Goal: Task Accomplishment & Management: Use online tool/utility

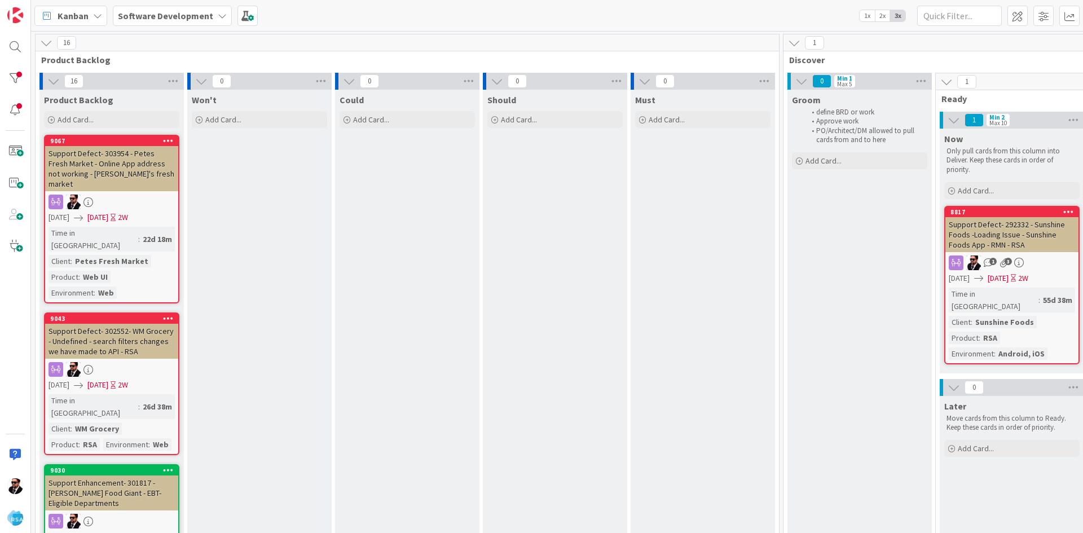
scroll to position [0, 1253]
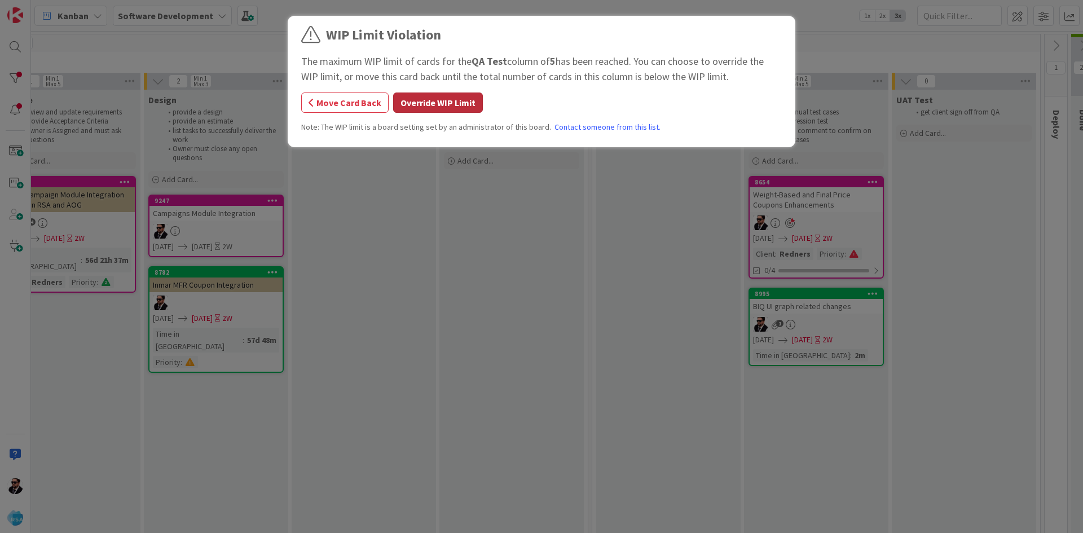
click at [455, 99] on button "Override WIP Limit" at bounding box center [438, 103] width 90 height 20
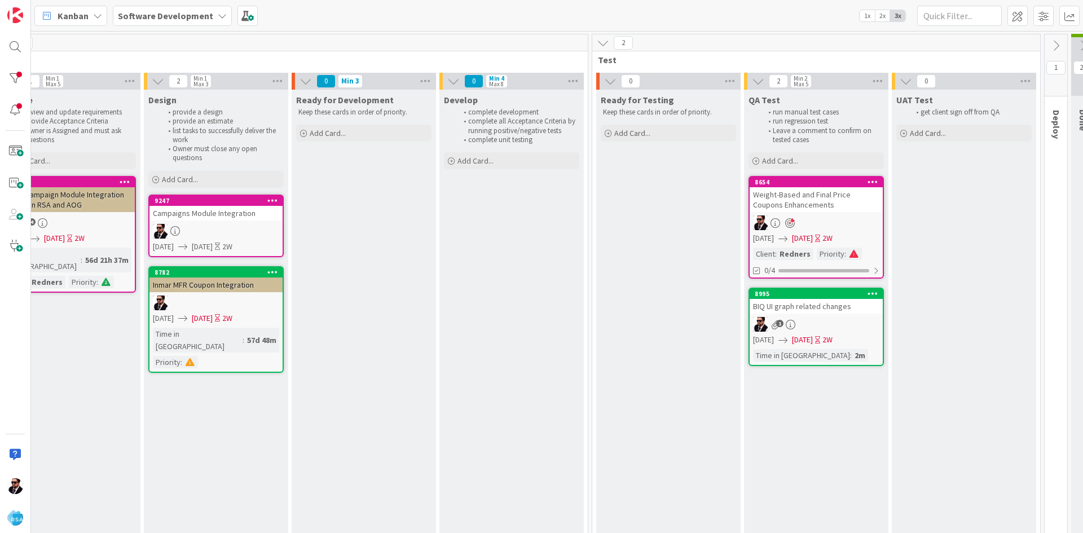
scroll to position [0, 1364]
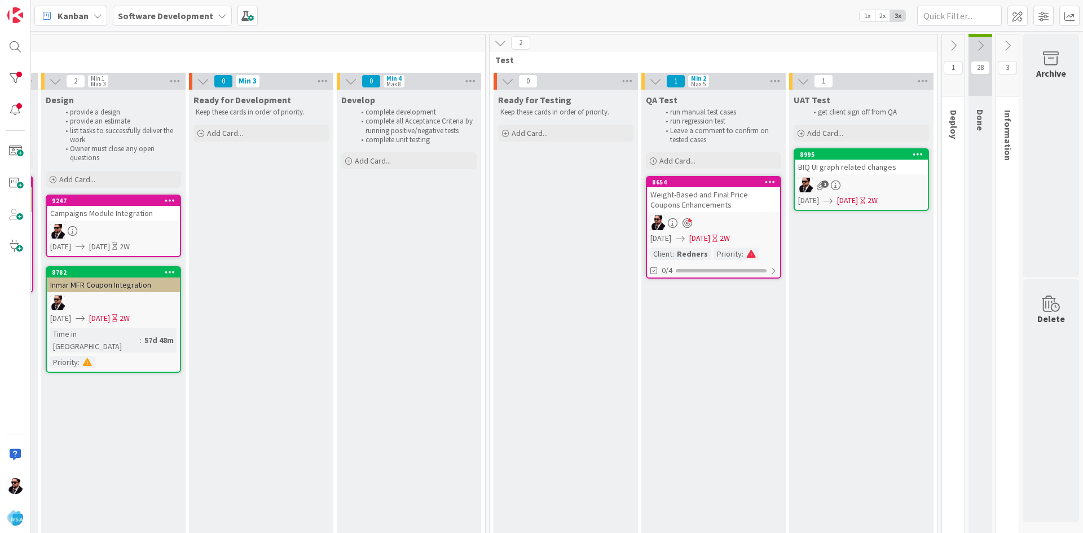
click at [950, 48] on icon at bounding box center [953, 45] width 12 height 12
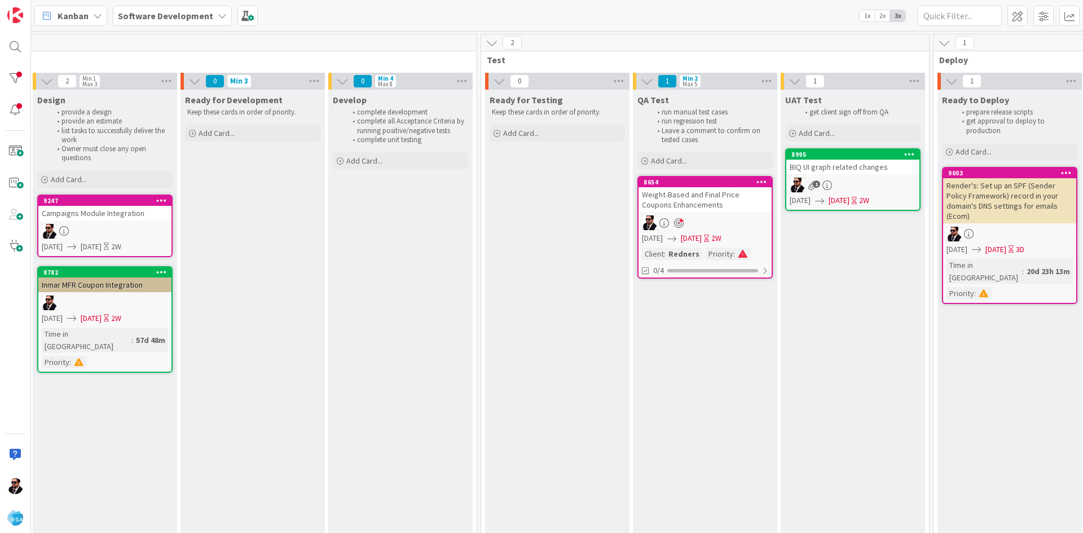
click at [862, 168] on div "BIQ UI graph related changes" at bounding box center [853, 167] width 133 height 15
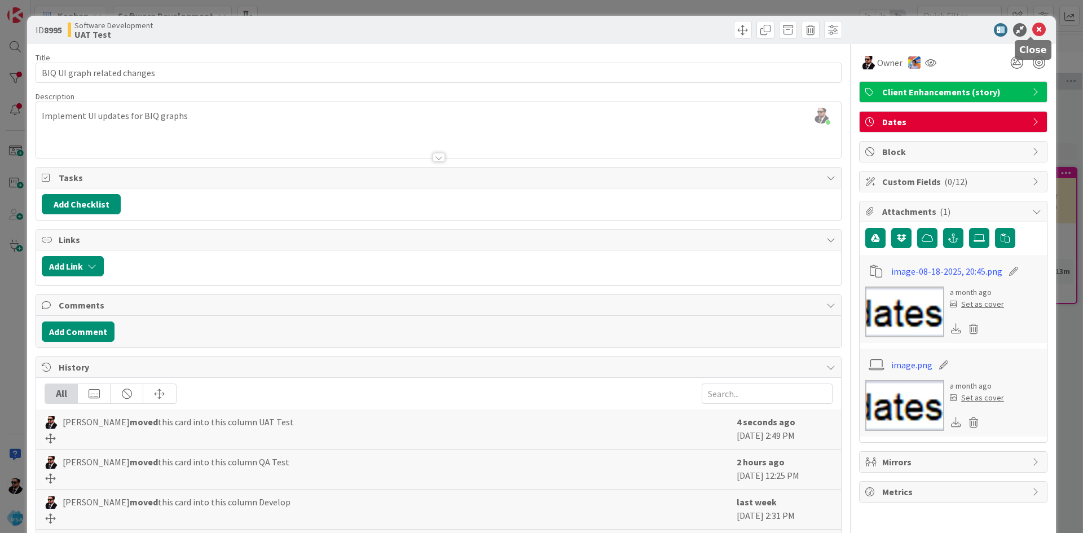
click at [1033, 24] on icon at bounding box center [1040, 30] width 14 height 14
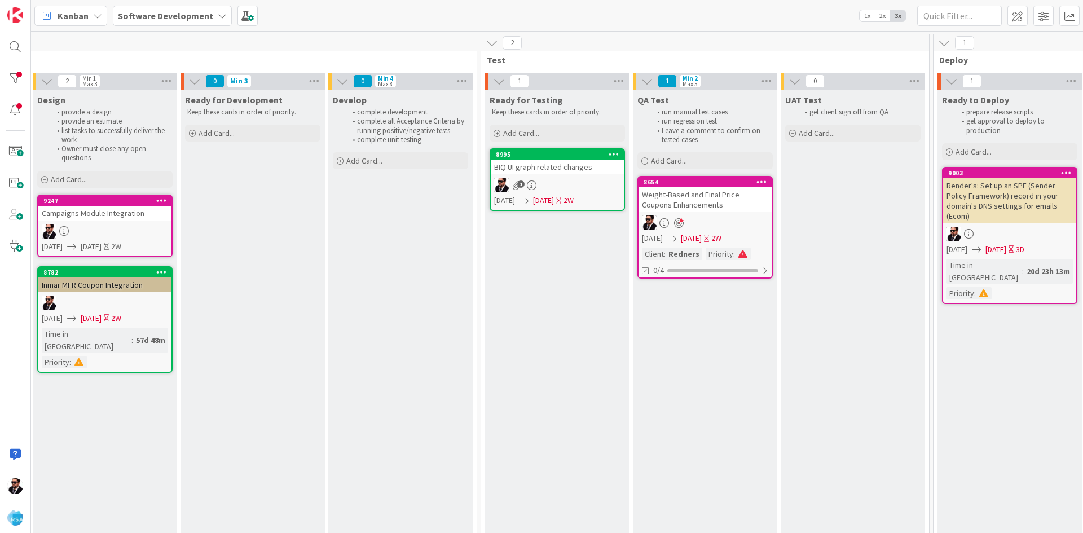
click at [699, 207] on div "Weight-Based and Final Price Coupons Enhancements" at bounding box center [705, 199] width 133 height 25
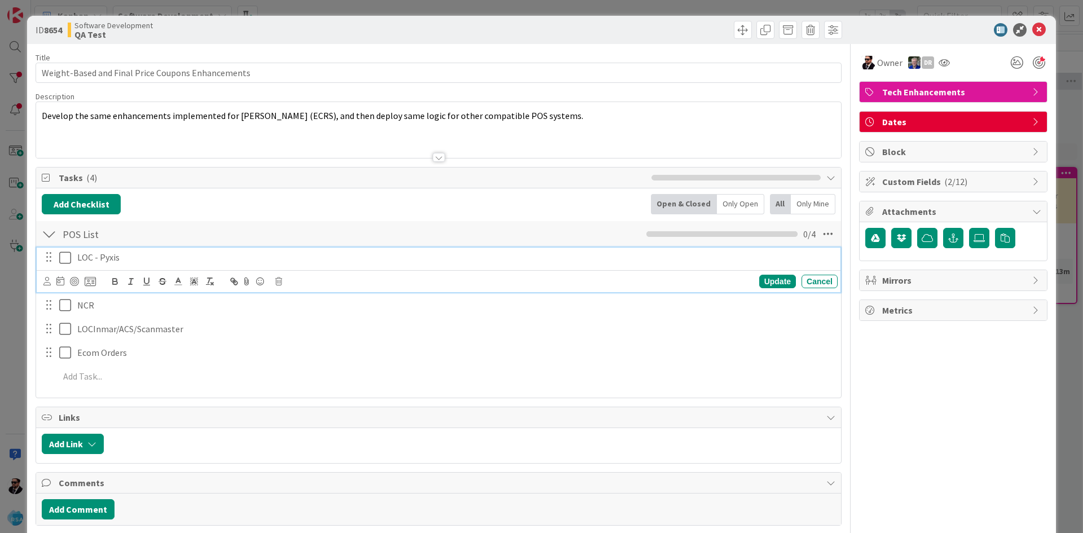
click at [78, 260] on p "LOC - Pyxis" at bounding box center [455, 257] width 756 height 13
click at [69, 258] on icon at bounding box center [65, 258] width 12 height 14
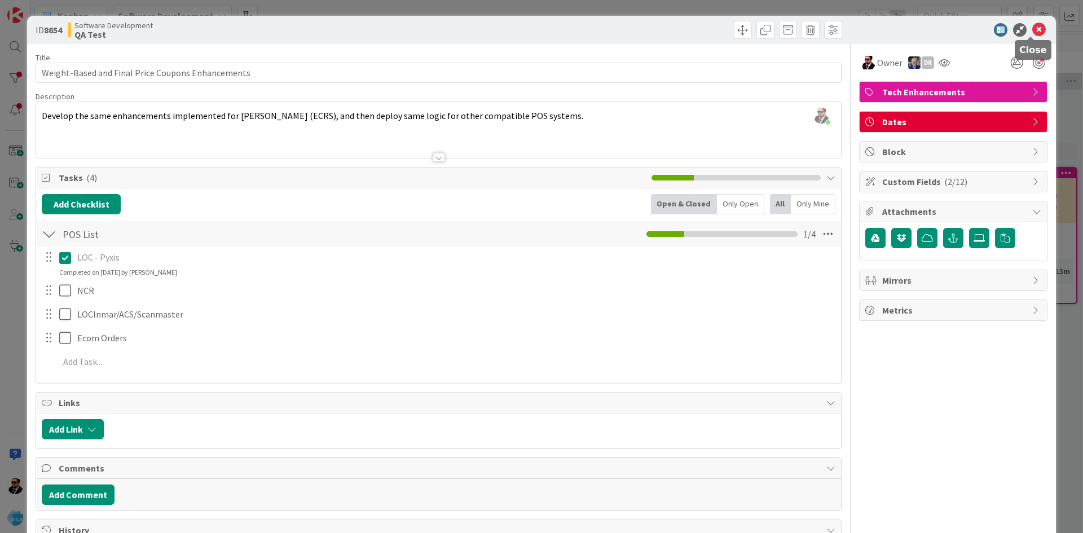
click at [1033, 28] on icon at bounding box center [1040, 30] width 14 height 14
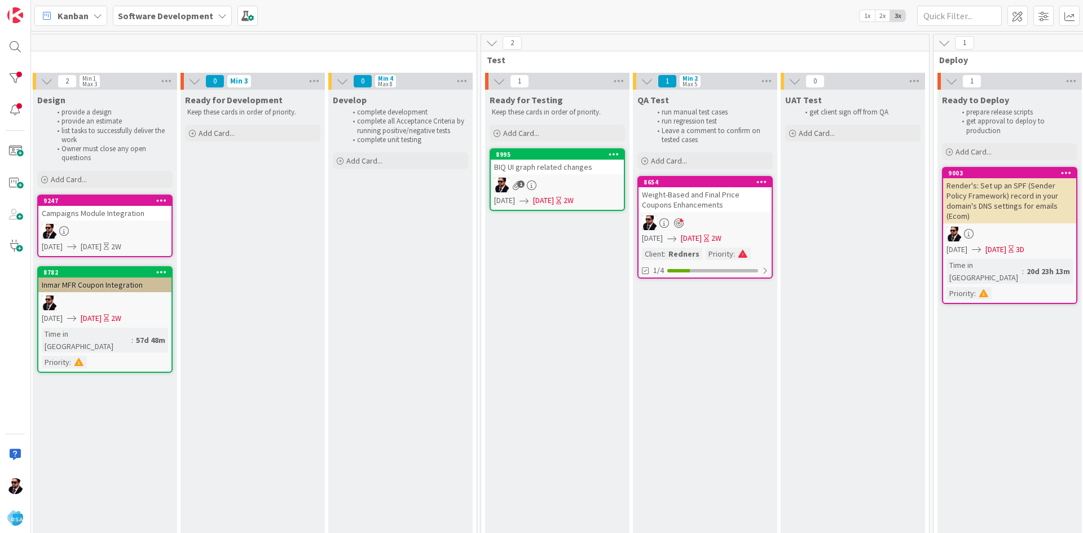
click at [701, 212] on div "Weight-Based and Final Price Coupons Enhancements" at bounding box center [705, 199] width 133 height 25
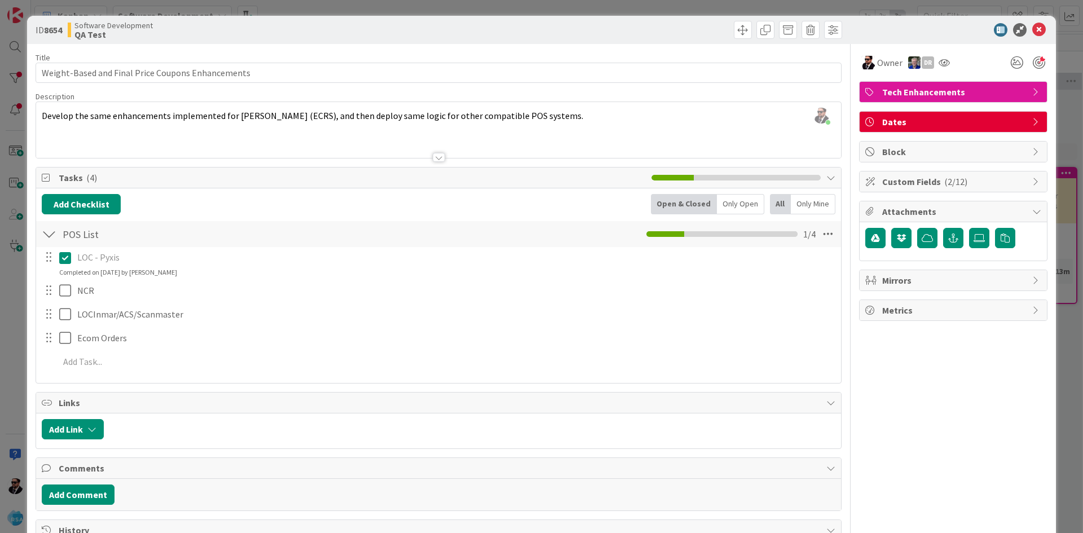
click at [51, 291] on div at bounding box center [48, 290] width 15 height 17
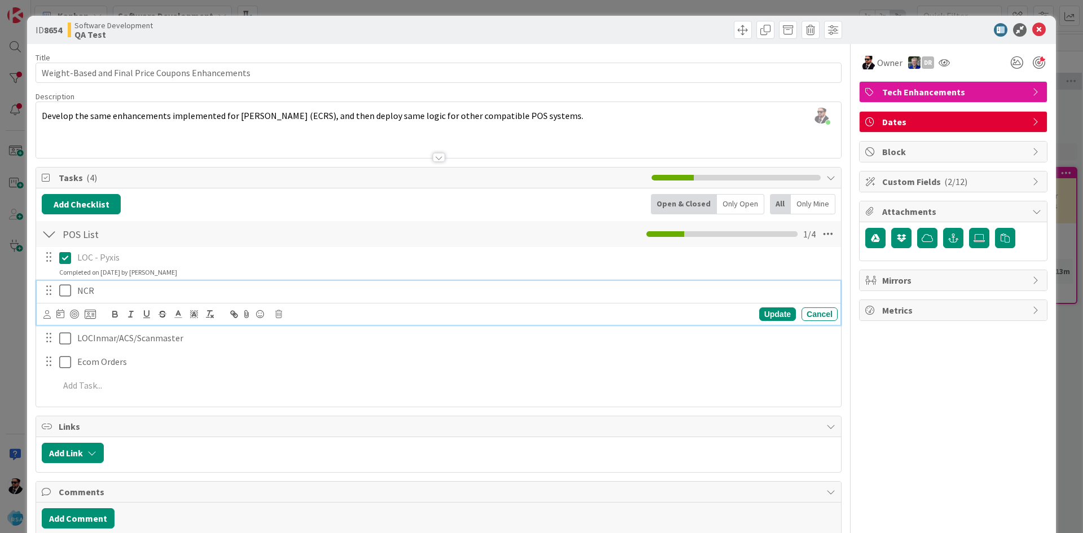
click at [125, 295] on p "NCR" at bounding box center [455, 290] width 756 height 13
click at [282, 312] on icon at bounding box center [278, 314] width 7 height 8
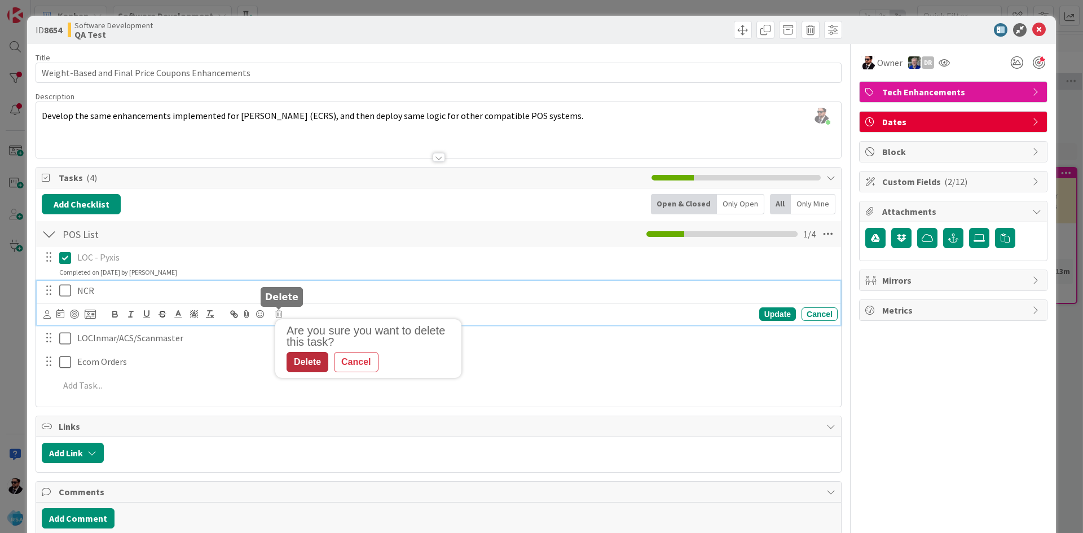
click at [314, 358] on div "Delete" at bounding box center [308, 362] width 42 height 20
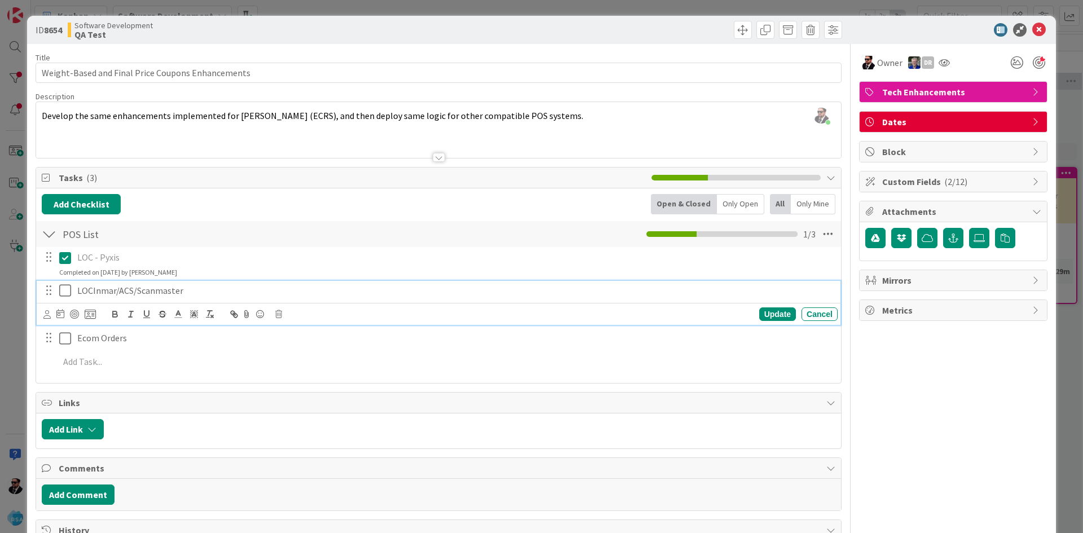
click at [205, 295] on p "LOCInmar/ACS/Scanmaster" at bounding box center [455, 290] width 756 height 13
click at [277, 315] on div "Update Cancel" at bounding box center [440, 314] width 794 height 16
click at [280, 314] on icon at bounding box center [278, 314] width 7 height 8
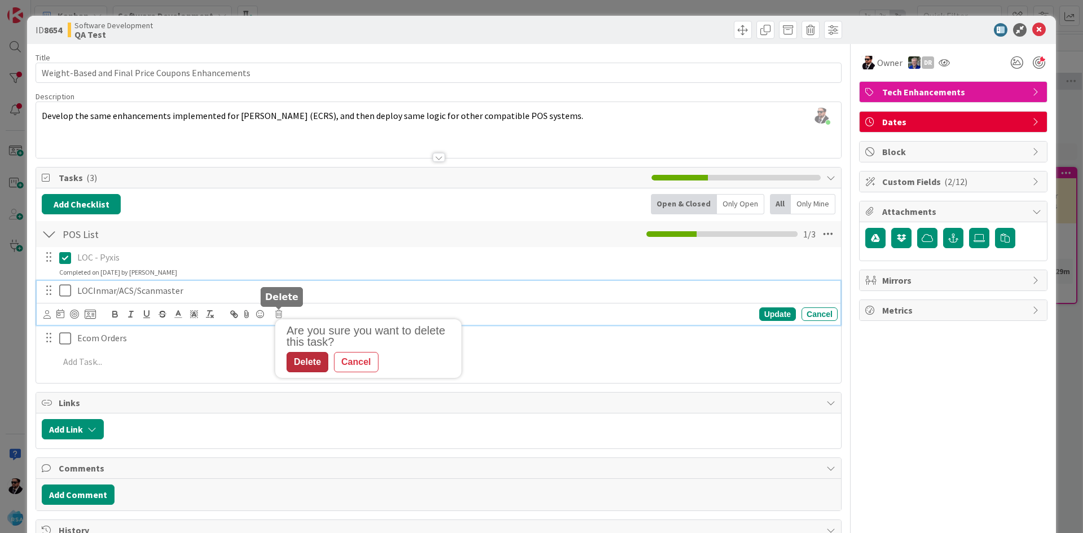
click at [305, 361] on div "Delete" at bounding box center [308, 362] width 42 height 20
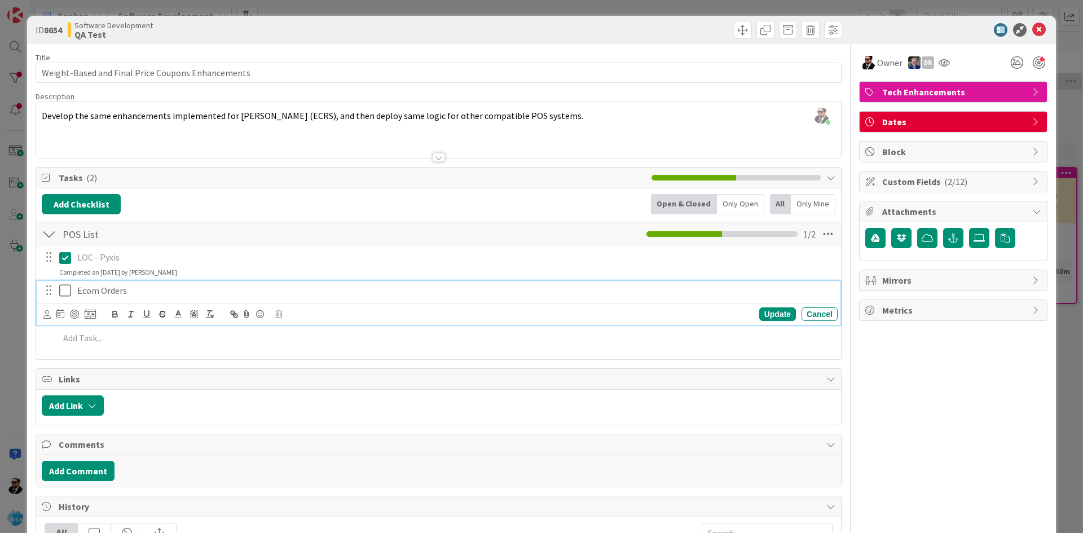
click at [221, 293] on p "Ecom Orders" at bounding box center [455, 290] width 756 height 13
click at [283, 312] on div "Update Cancel" at bounding box center [440, 314] width 794 height 16
click at [274, 311] on div "Update Cancel" at bounding box center [440, 314] width 794 height 16
click at [280, 314] on icon at bounding box center [278, 314] width 7 height 8
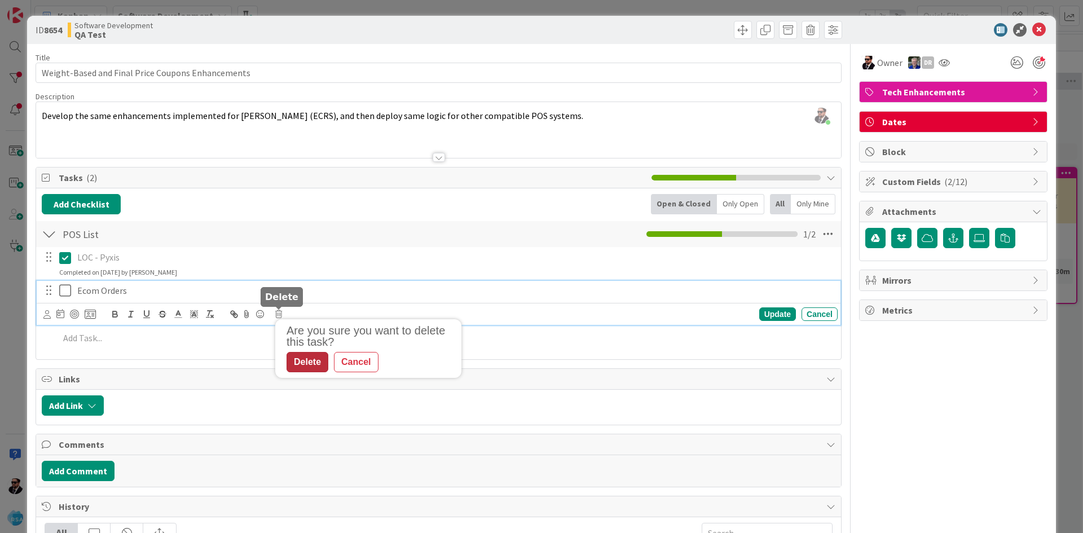
drag, startPoint x: 314, startPoint y: 359, endPoint x: 822, endPoint y: 95, distance: 572.4
click at [314, 359] on div "Delete" at bounding box center [308, 362] width 42 height 20
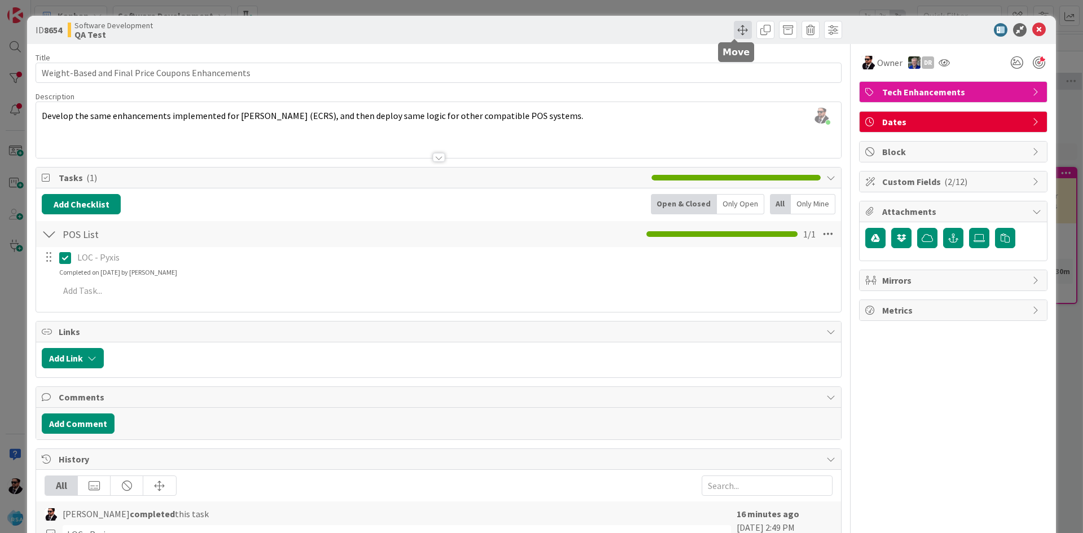
click at [734, 28] on span at bounding box center [743, 30] width 18 height 18
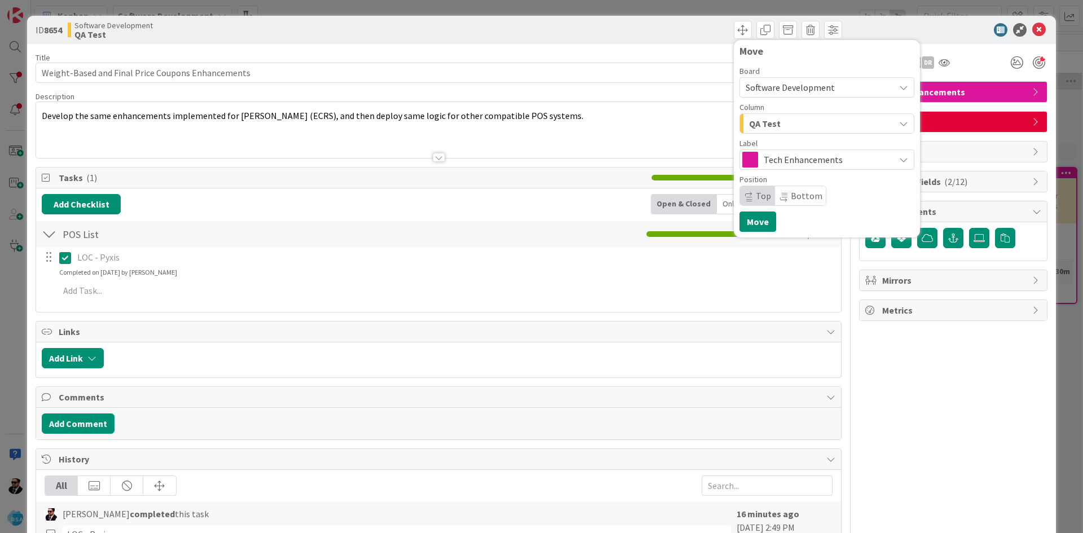
click at [786, 163] on span "Tech Enhancements" at bounding box center [826, 160] width 125 height 16
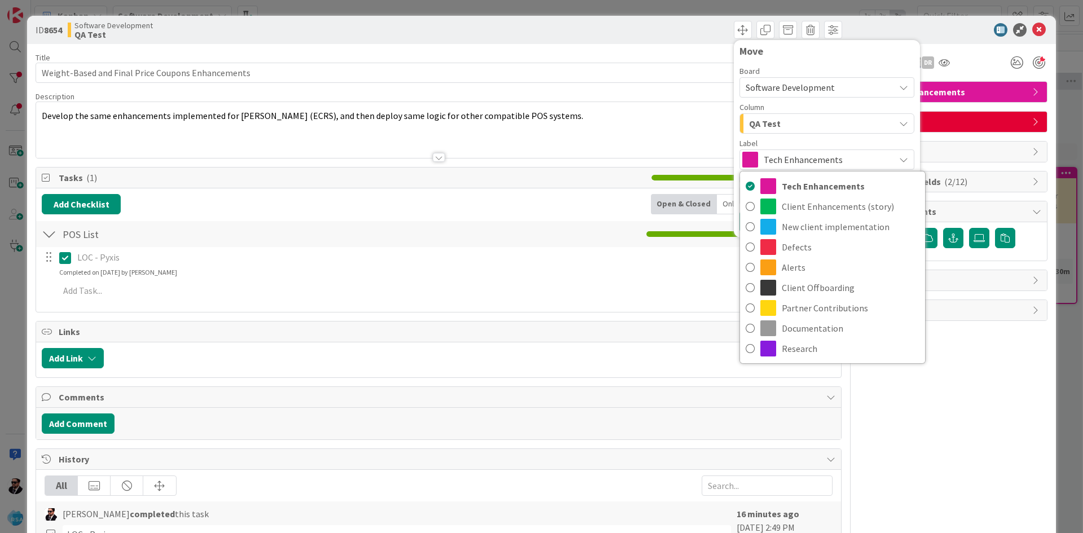
click at [802, 119] on div "QA Test" at bounding box center [820, 124] width 148 height 18
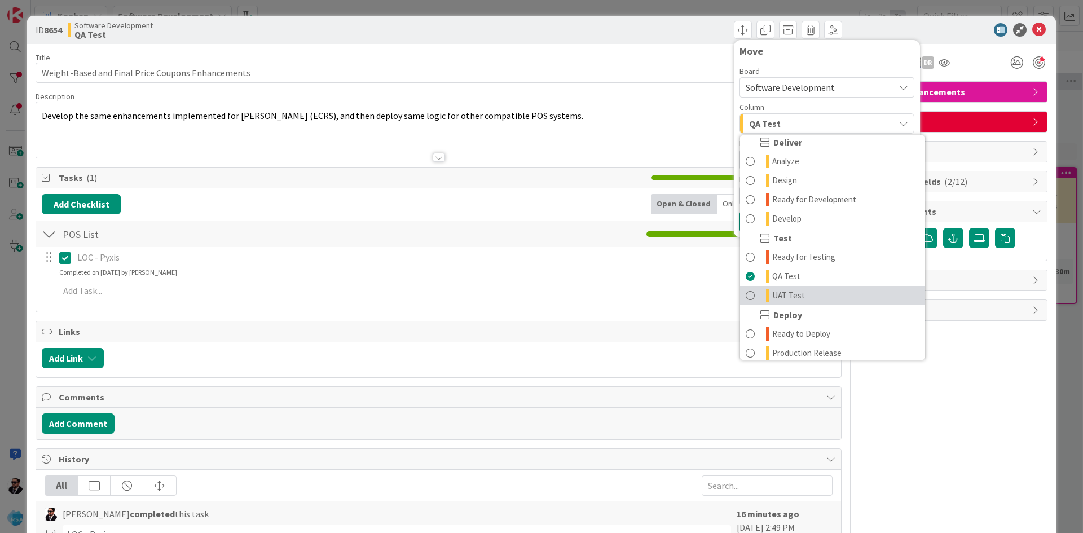
scroll to position [322, 0]
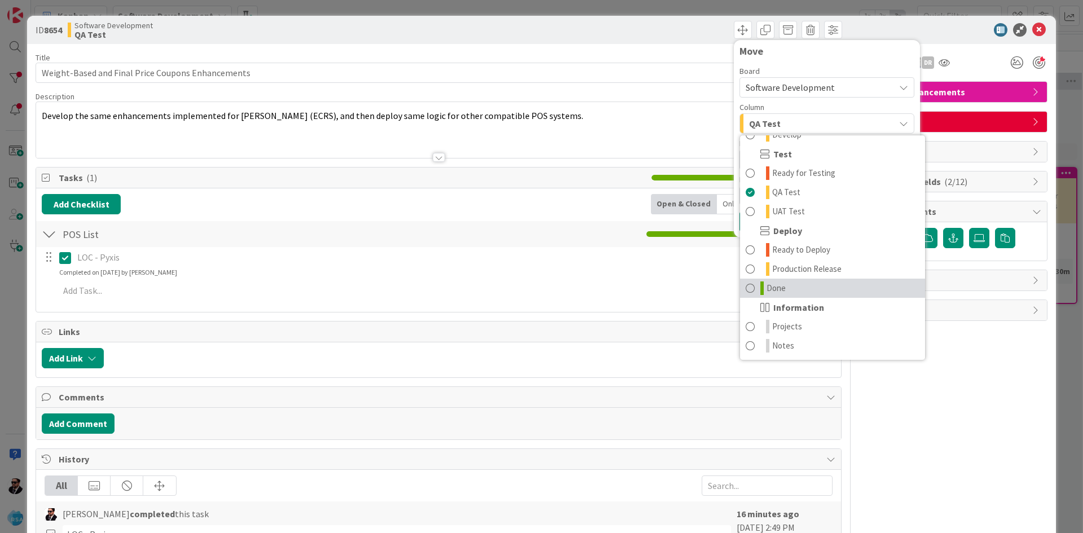
click at [767, 286] on span "Done" at bounding box center [776, 289] width 19 height 14
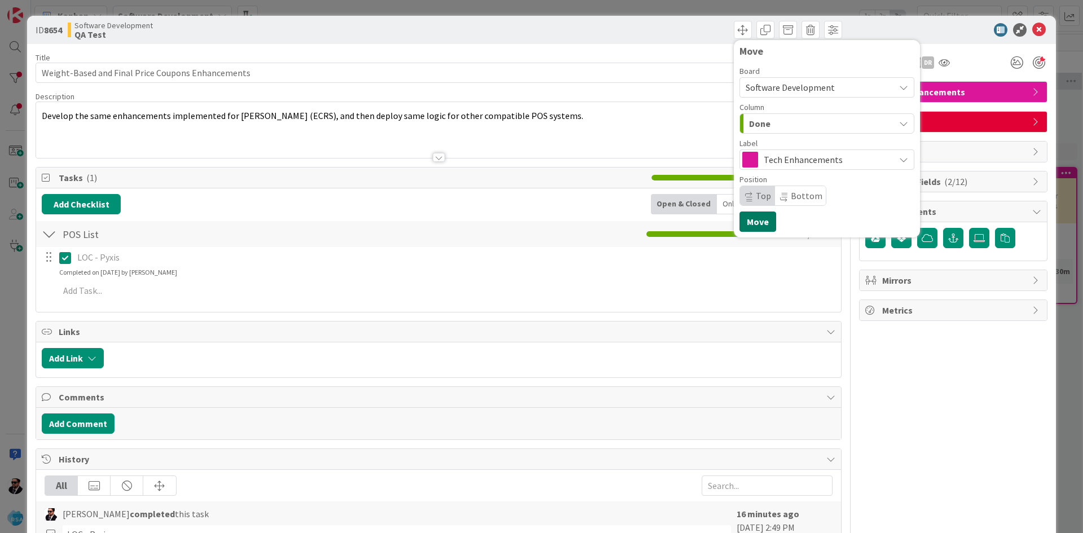
click at [752, 222] on button "Move" at bounding box center [758, 222] width 37 height 20
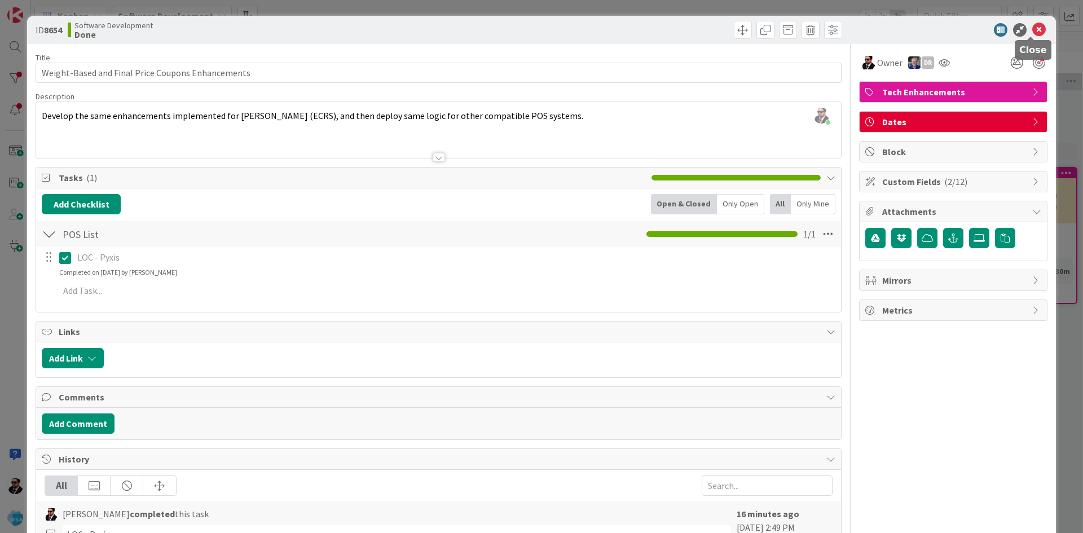
click at [1033, 30] on icon at bounding box center [1040, 30] width 14 height 14
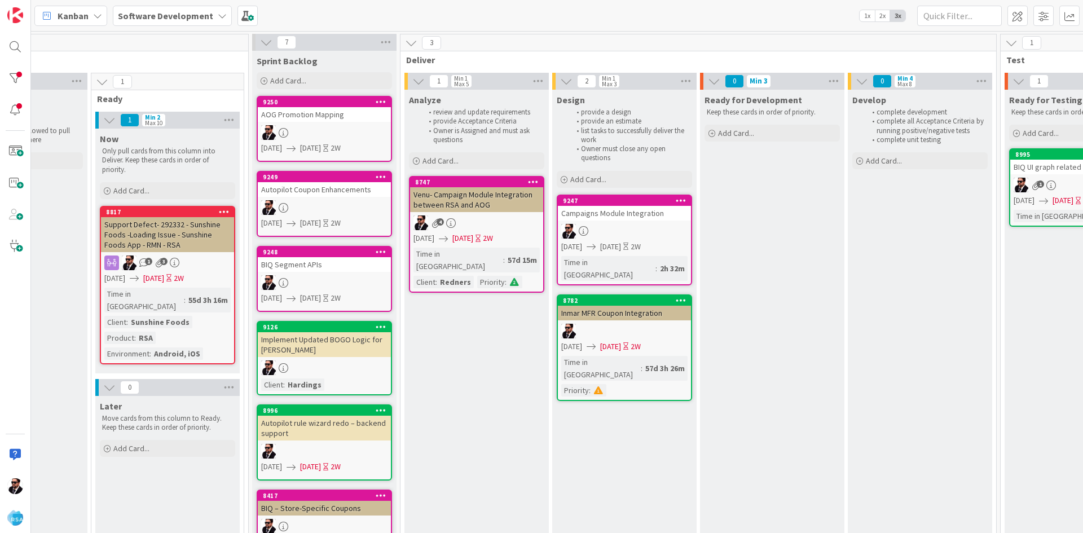
scroll to position [0, 836]
